Goal: Use online tool/utility: Use online tool/utility

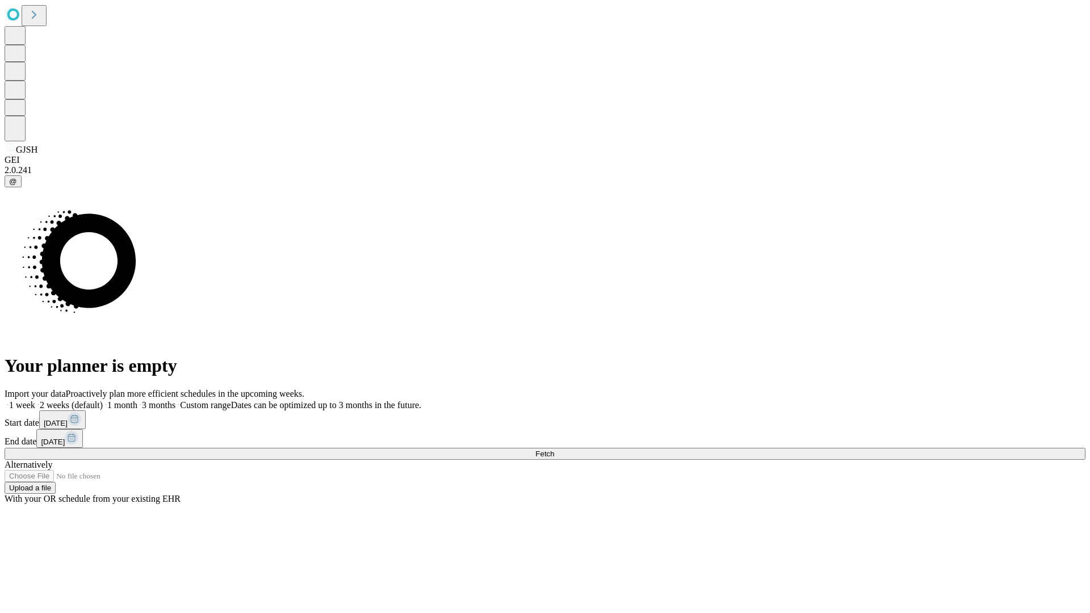
click at [554, 449] on span "Fetch" at bounding box center [544, 453] width 19 height 9
